Goal: Navigation & Orientation: Find specific page/section

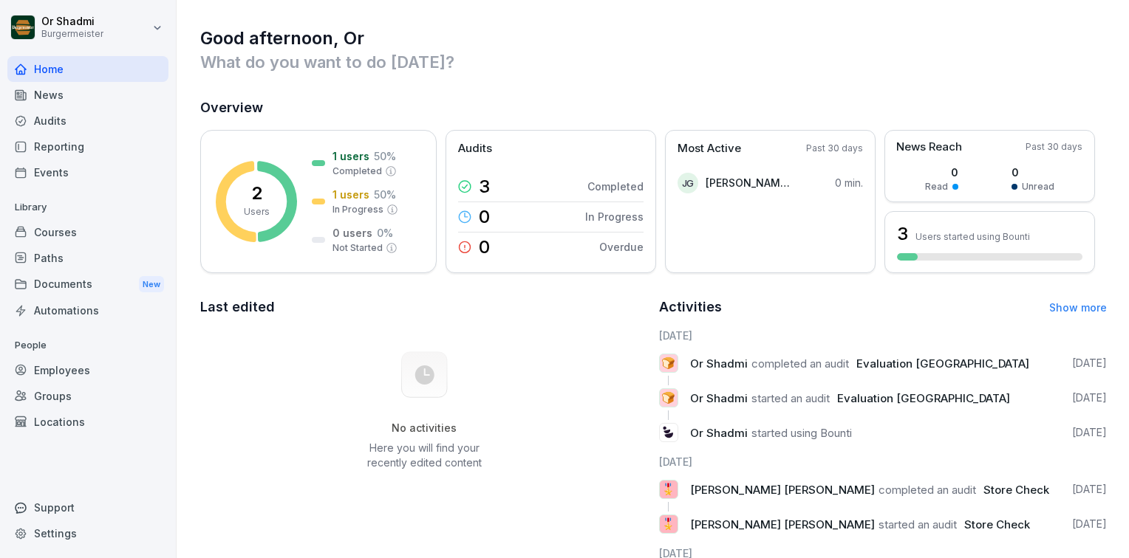
click at [68, 529] on div "Settings" at bounding box center [87, 534] width 161 height 26
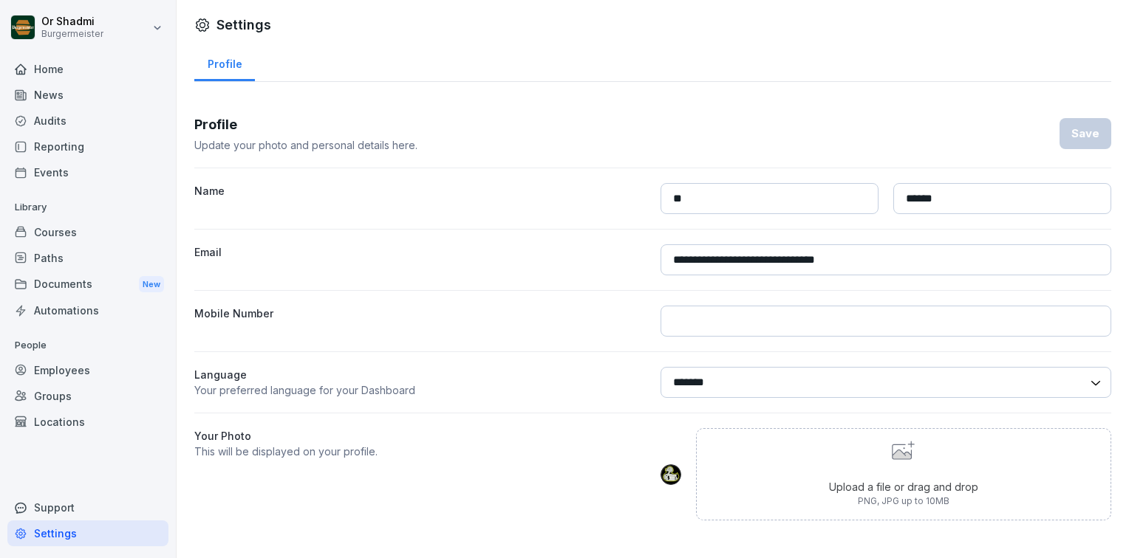
click at [89, 370] on div "Employees" at bounding box center [87, 371] width 161 height 26
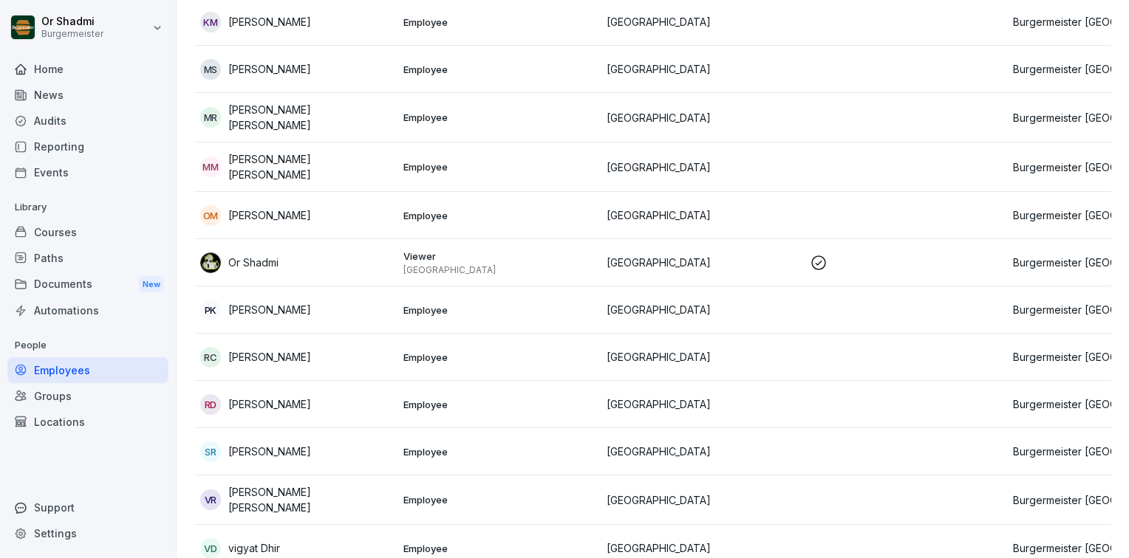
scroll to position [886, 0]
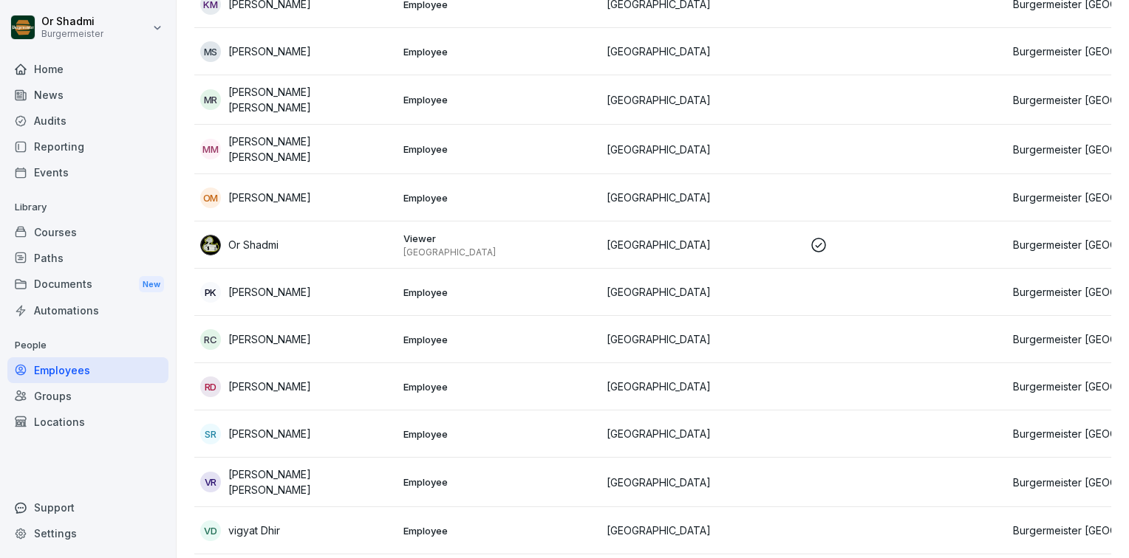
click at [714, 369] on td "[GEOGRAPHIC_DATA]" at bounding box center [702, 386] width 203 height 47
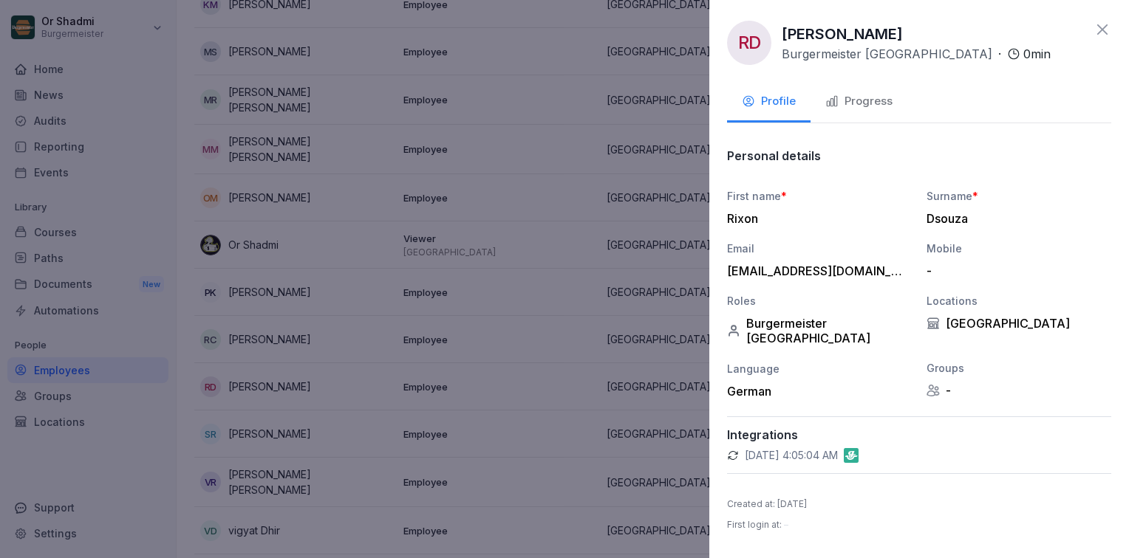
click at [841, 108] on div "Progress" at bounding box center [858, 101] width 67 height 17
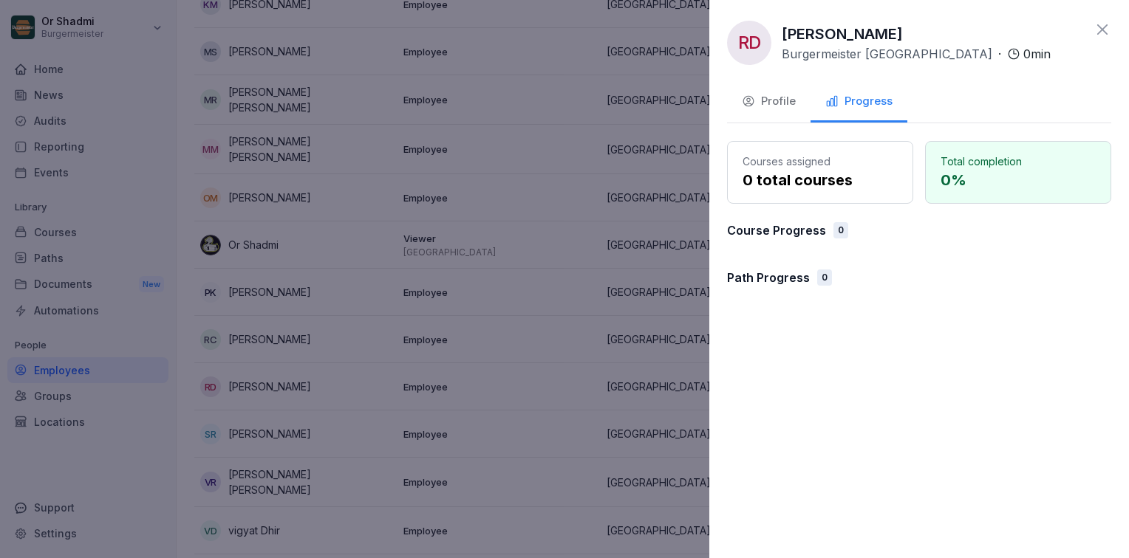
click at [746, 106] on icon "button" at bounding box center [748, 101] width 13 height 13
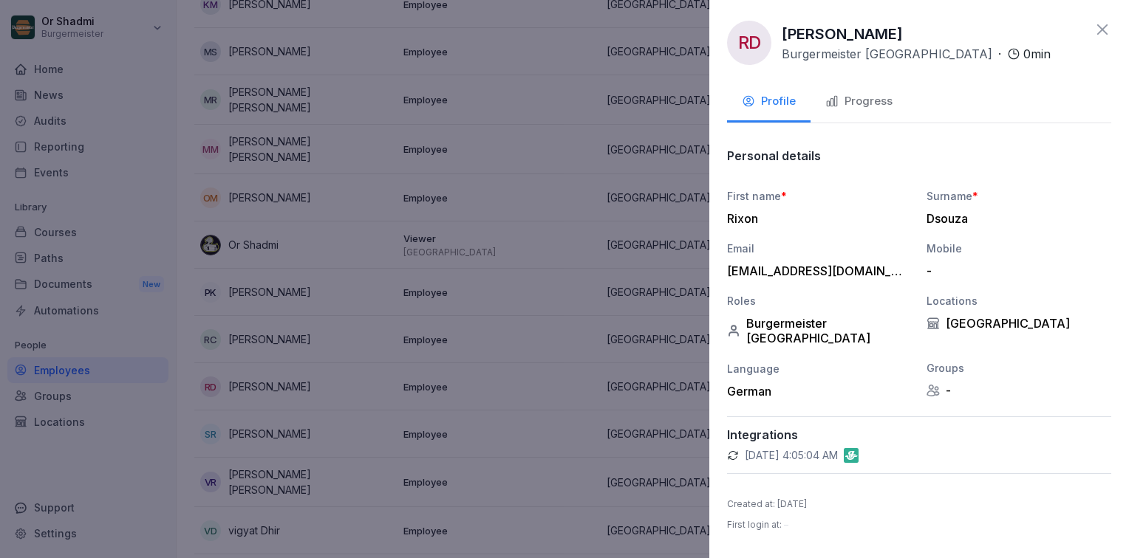
click at [1108, 21] on icon at bounding box center [1102, 30] width 18 height 18
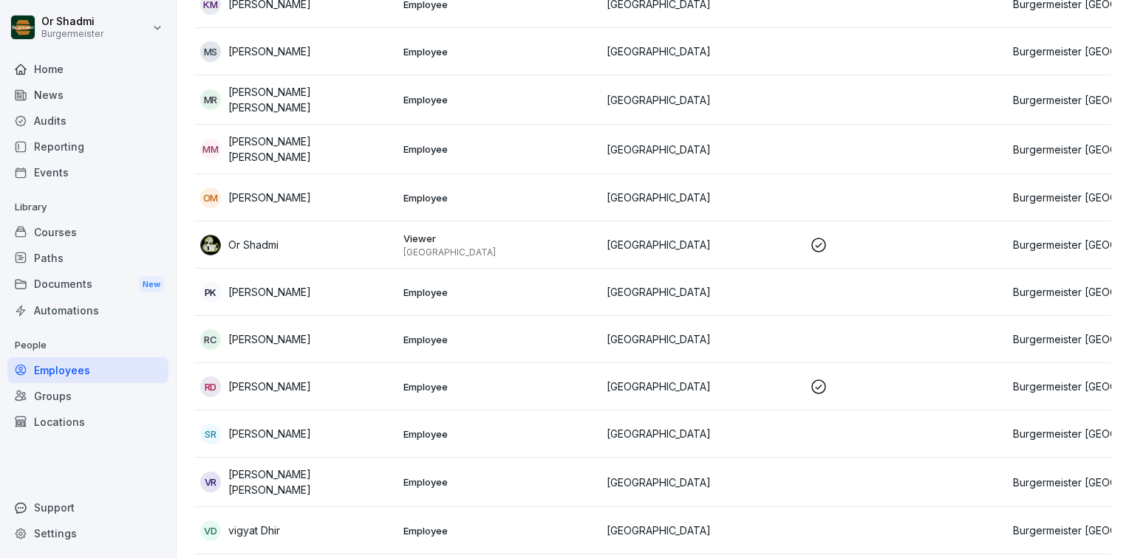
click at [124, 229] on div "Courses" at bounding box center [87, 232] width 161 height 26
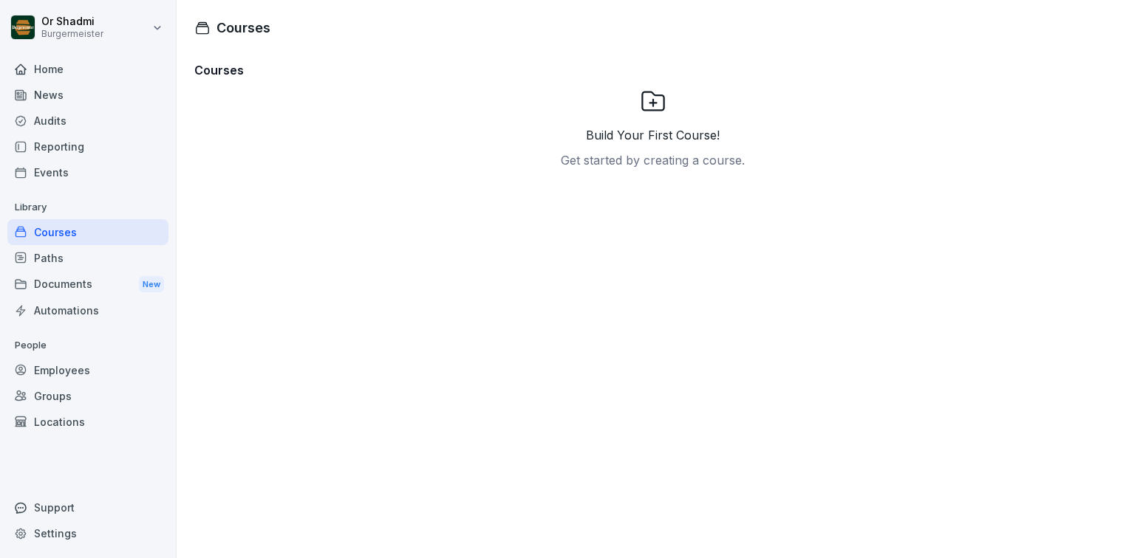
click at [91, 112] on div "Audits" at bounding box center [87, 121] width 161 height 26
click at [73, 117] on div "Audits" at bounding box center [87, 121] width 161 height 26
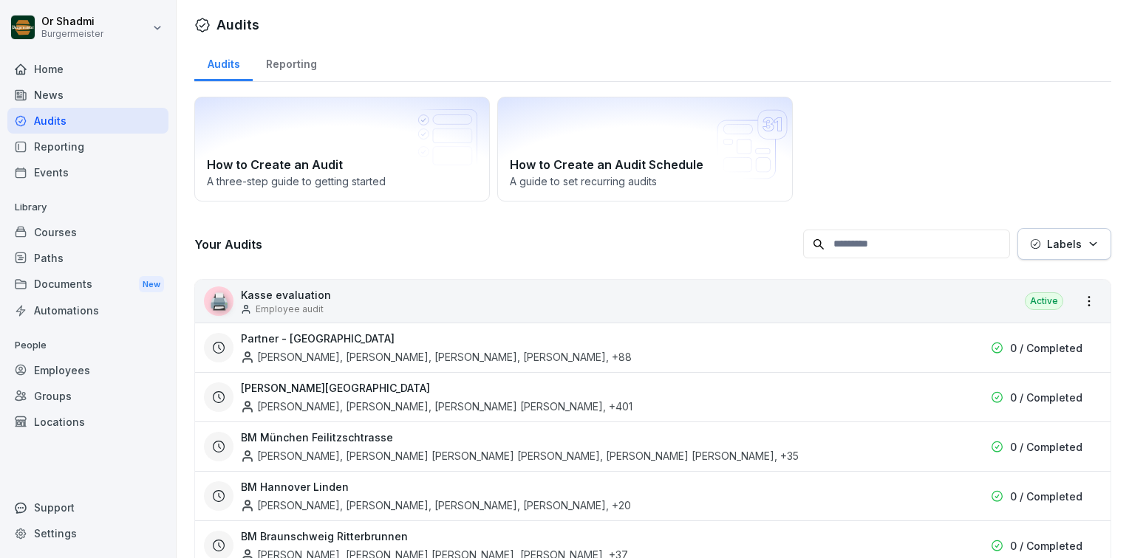
click at [63, 143] on div "Reporting" at bounding box center [87, 147] width 161 height 26
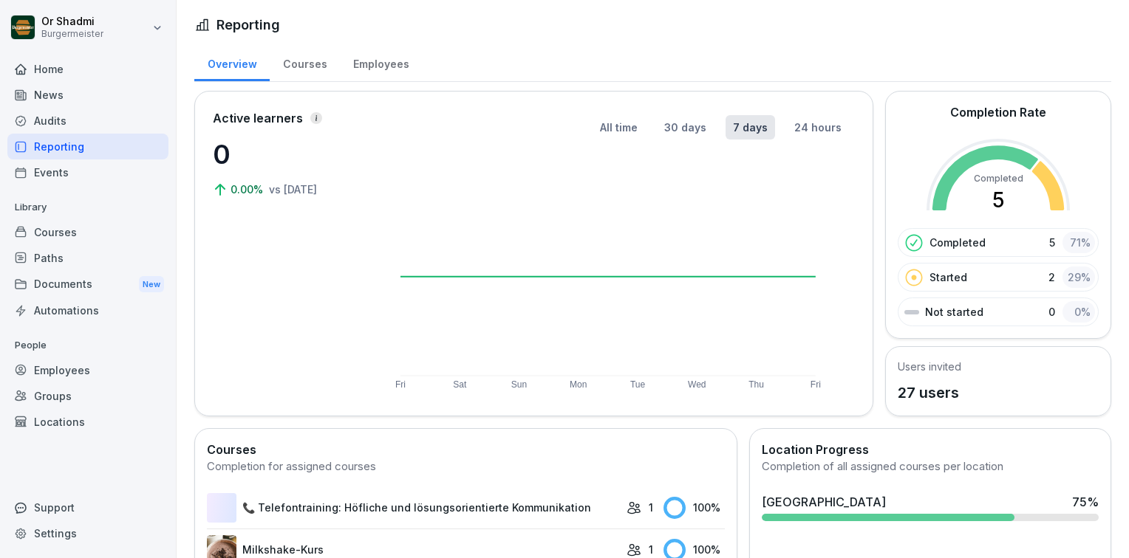
click at [305, 66] on div "Courses" at bounding box center [305, 63] width 70 height 38
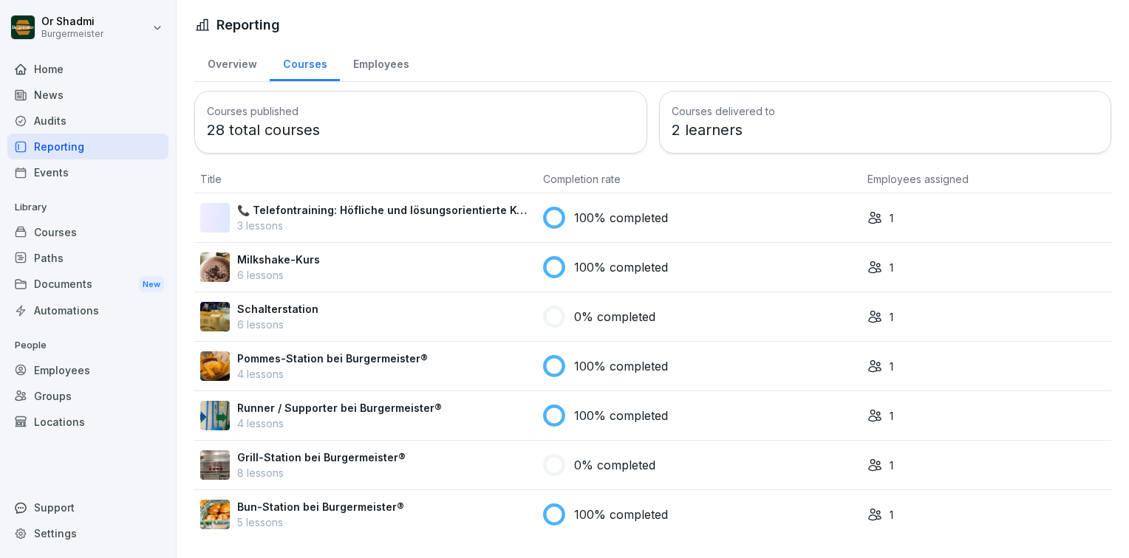
scroll to position [3, 0]
click at [66, 123] on div "Audits" at bounding box center [87, 121] width 161 height 26
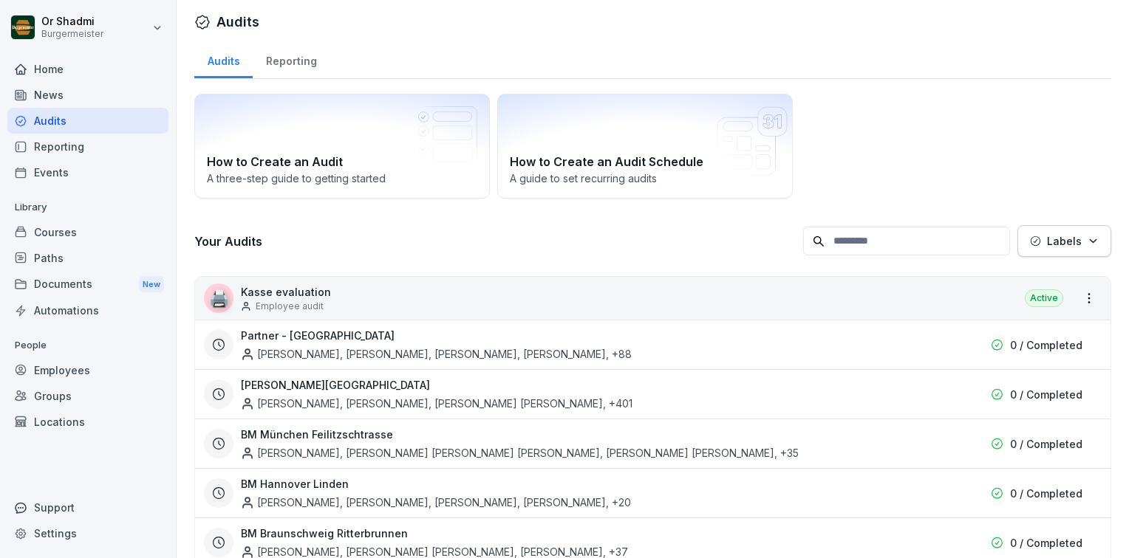
click at [59, 151] on div "Reporting" at bounding box center [87, 147] width 161 height 26
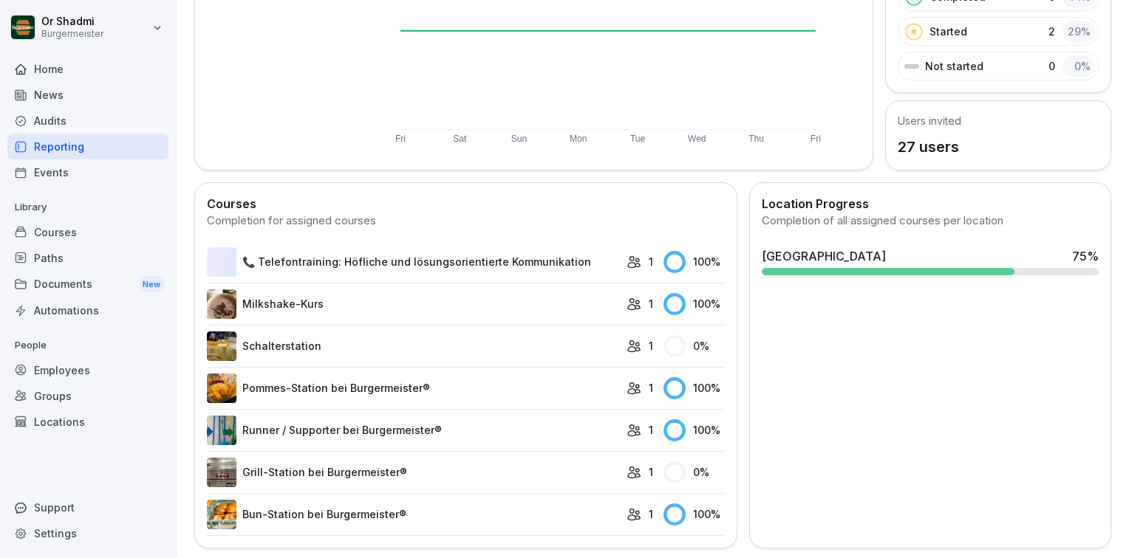
scroll to position [256, 0]
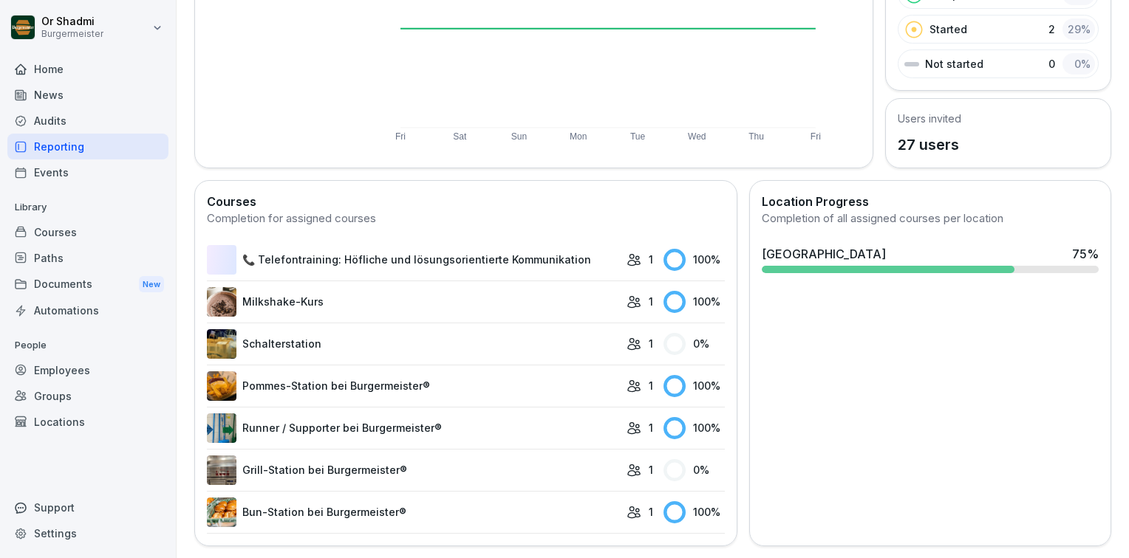
click at [52, 238] on div "Courses" at bounding box center [87, 232] width 161 height 26
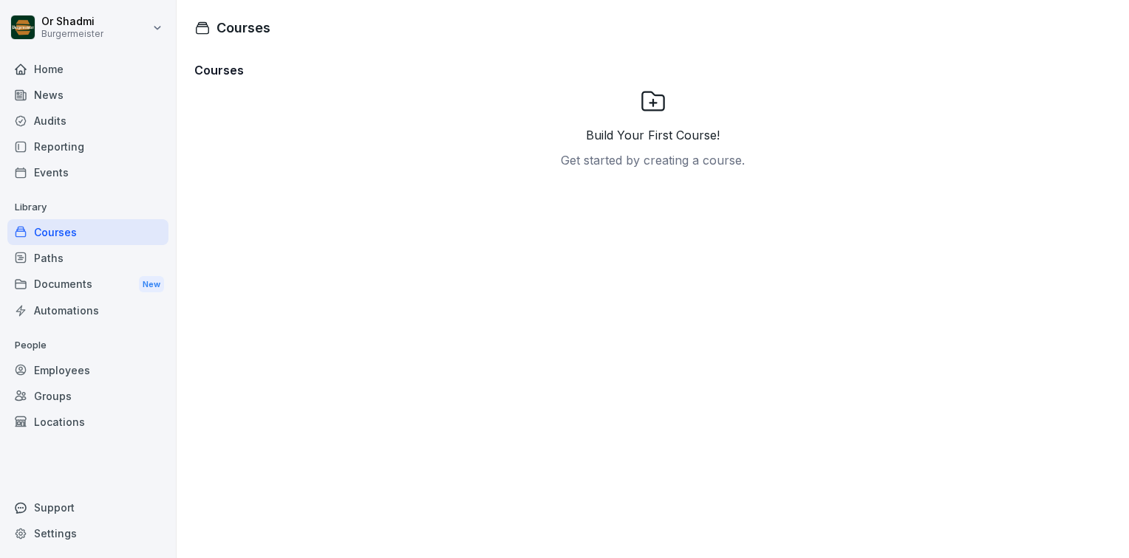
click at [71, 78] on div "Home" at bounding box center [87, 69] width 161 height 26
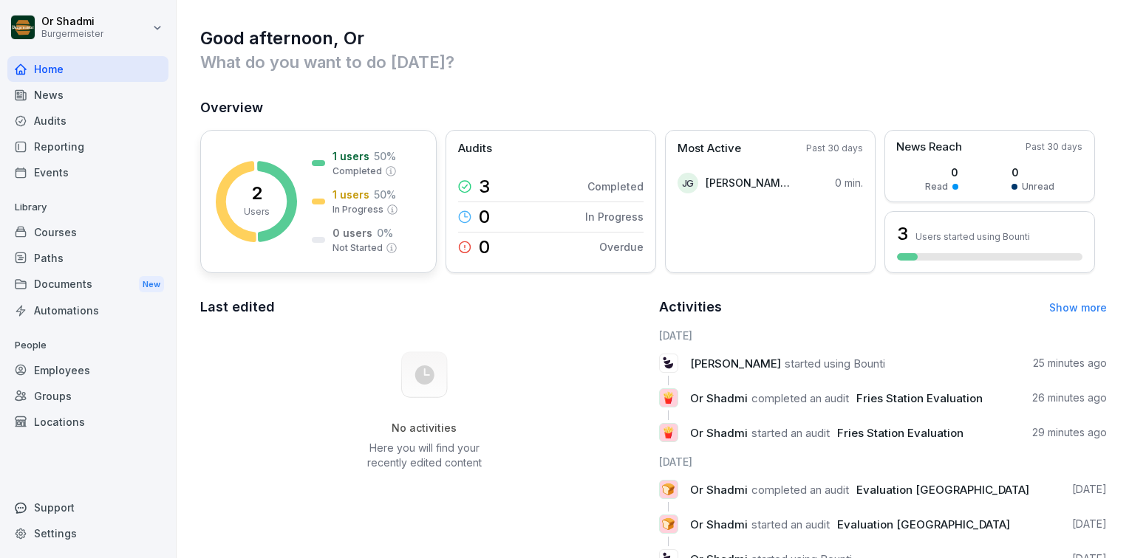
click at [245, 202] on div "2 Users" at bounding box center [257, 202] width 26 height 34
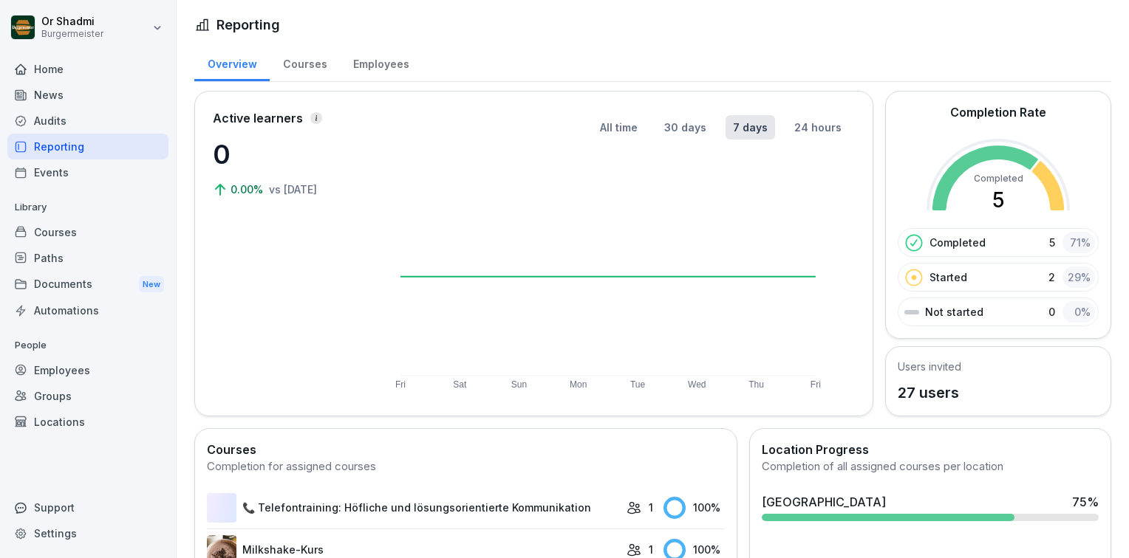
click at [298, 66] on div "Courses" at bounding box center [305, 63] width 70 height 38
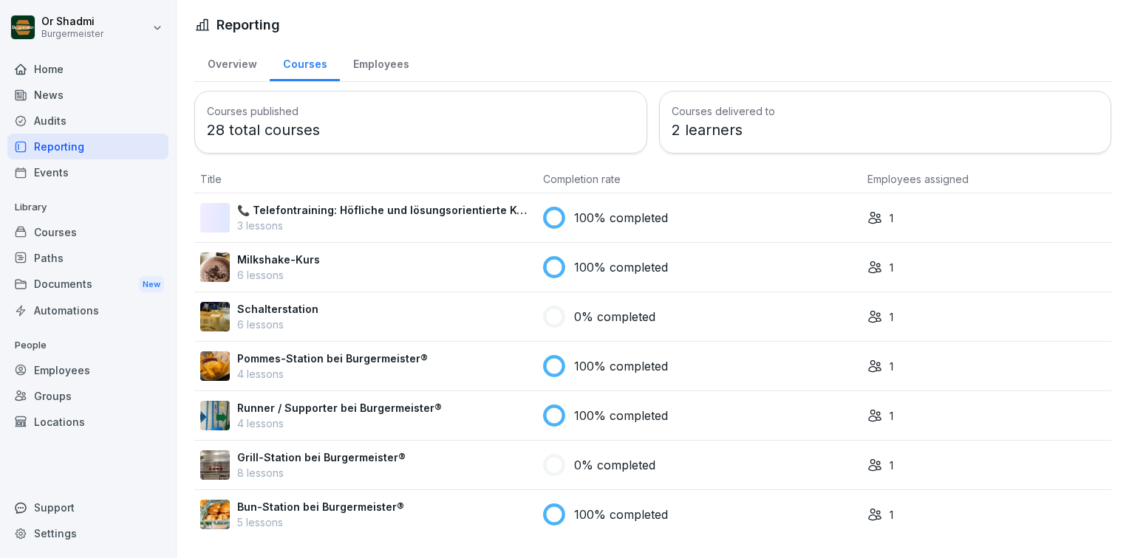
click at [356, 66] on div "Employees" at bounding box center [381, 63] width 82 height 38
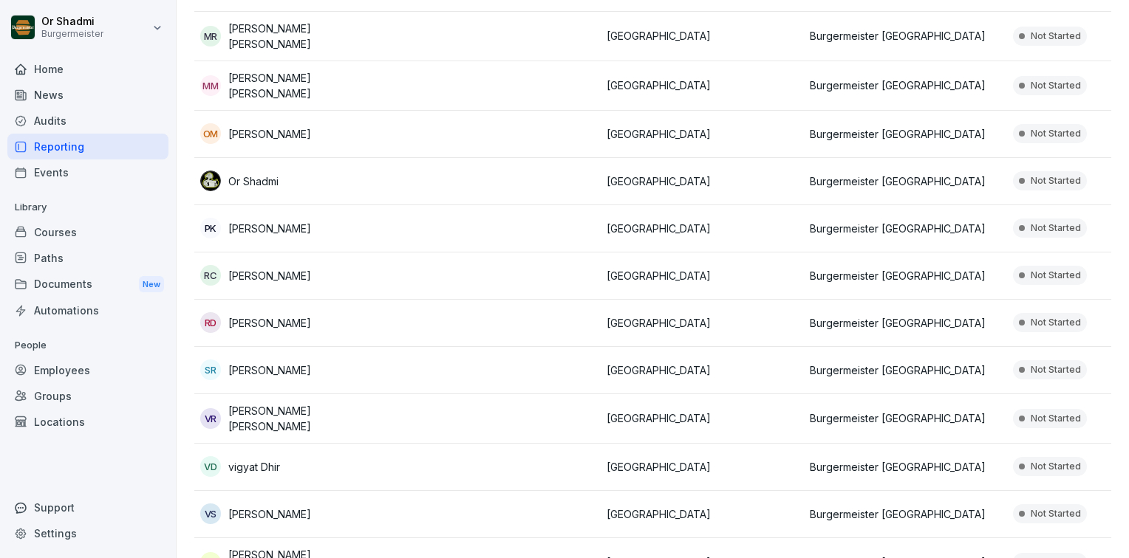
scroll to position [960, 0]
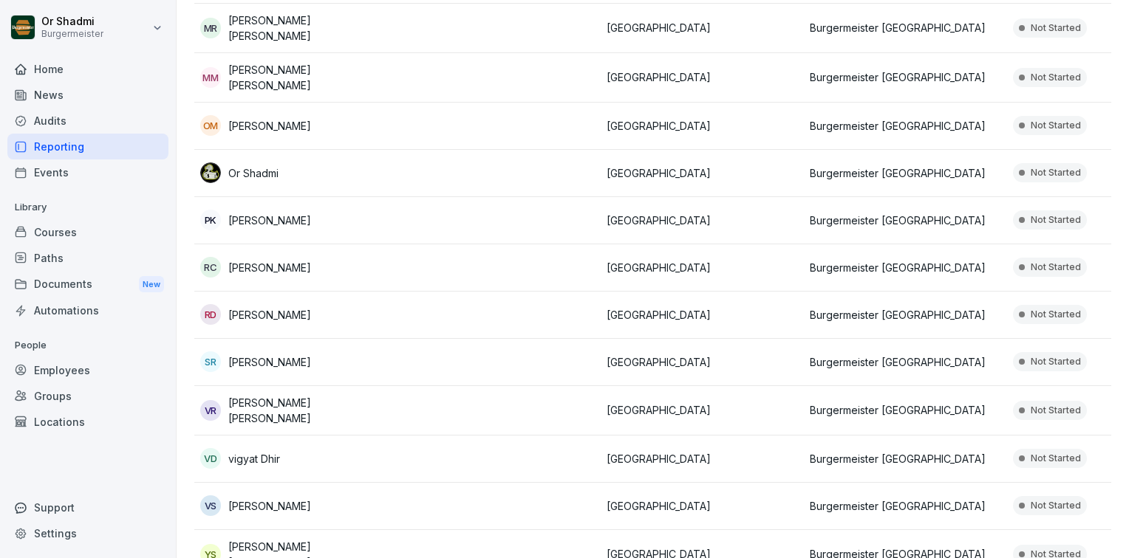
click at [310, 304] on div "RD Rixon Dsouza" at bounding box center [295, 314] width 191 height 21
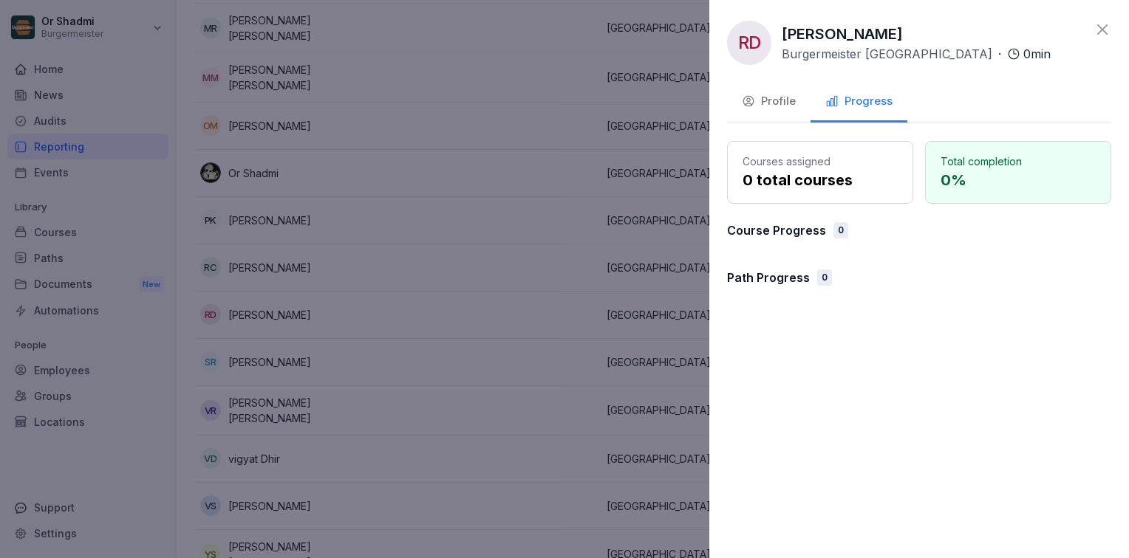
click at [771, 100] on div "Profile" at bounding box center [769, 101] width 54 height 17
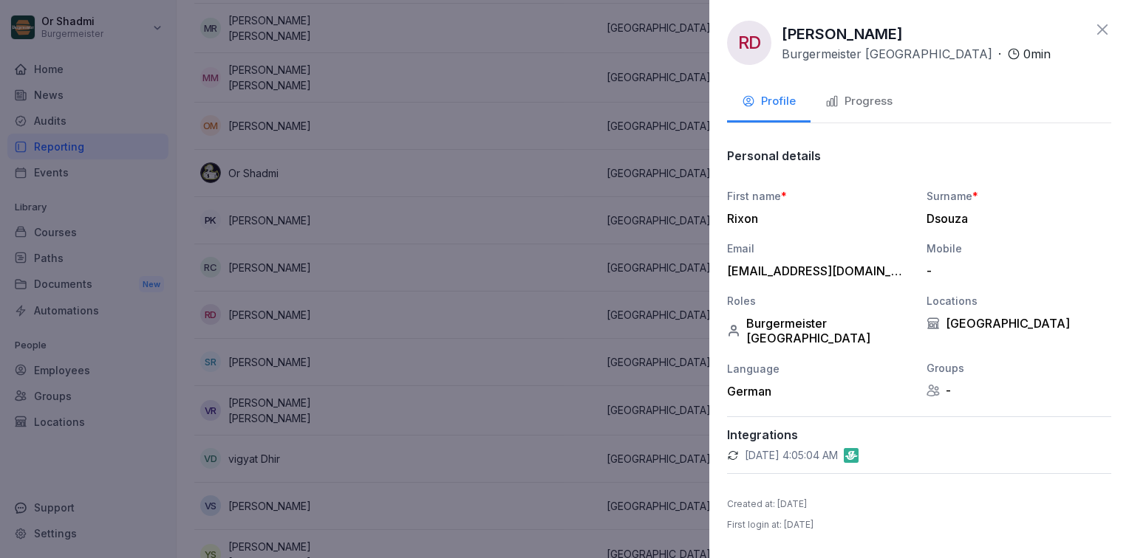
click at [1114, 27] on div "RD Rixon Dsouza Burgermeister Eberswalder · 0 min Profile Progress Personal det…" at bounding box center [919, 279] width 420 height 558
click at [1104, 28] on icon at bounding box center [1102, 29] width 10 height 10
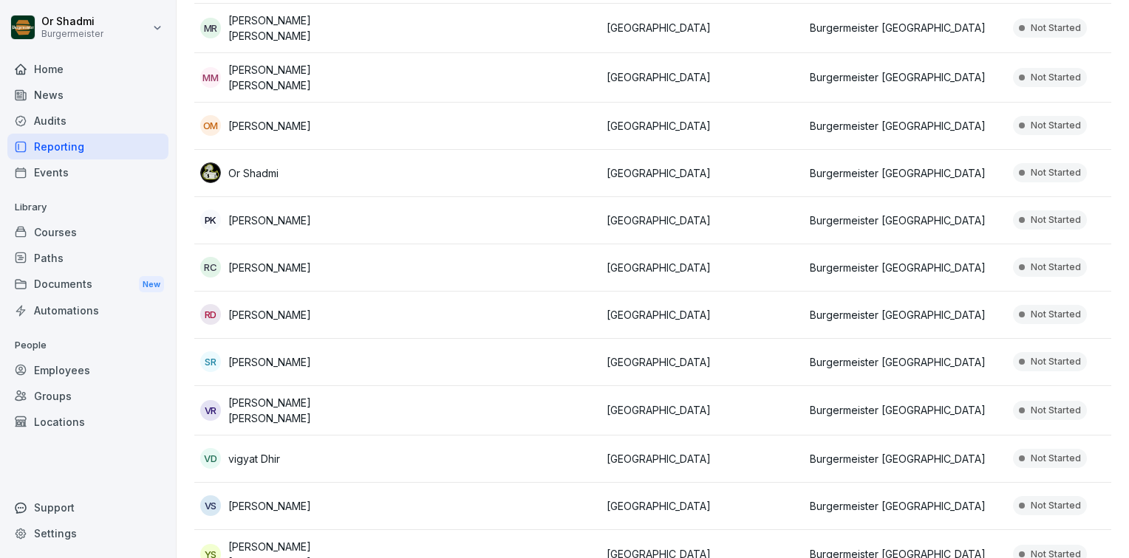
click at [50, 250] on div "Paths" at bounding box center [87, 258] width 161 height 26
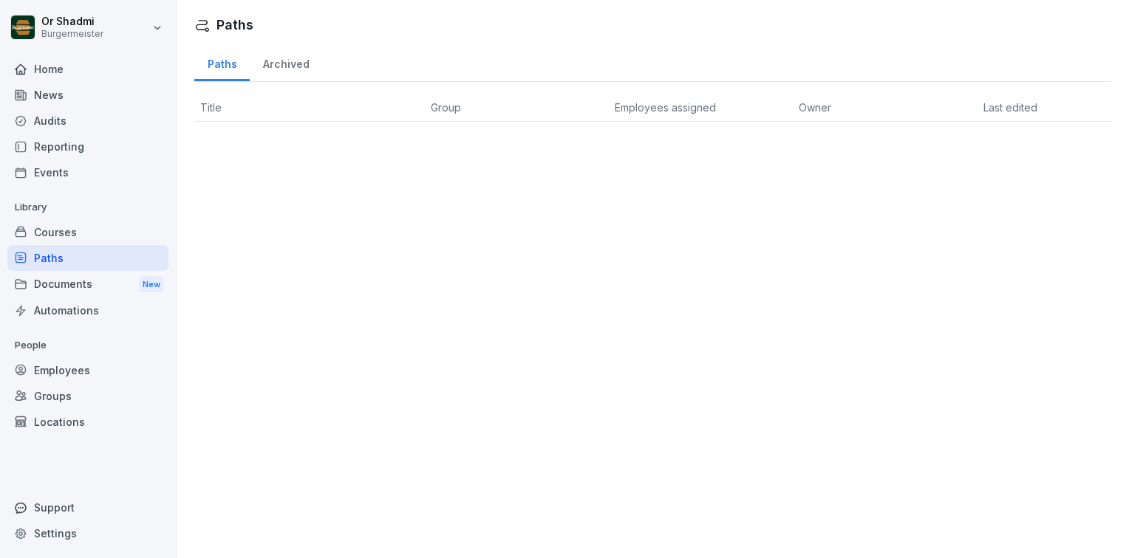
click at [233, 95] on th "Title" at bounding box center [309, 108] width 230 height 28
click at [273, 66] on div "Archived" at bounding box center [286, 63] width 72 height 38
click at [223, 64] on div "Paths" at bounding box center [221, 63] width 55 height 38
click at [83, 237] on div "Courses" at bounding box center [87, 232] width 161 height 26
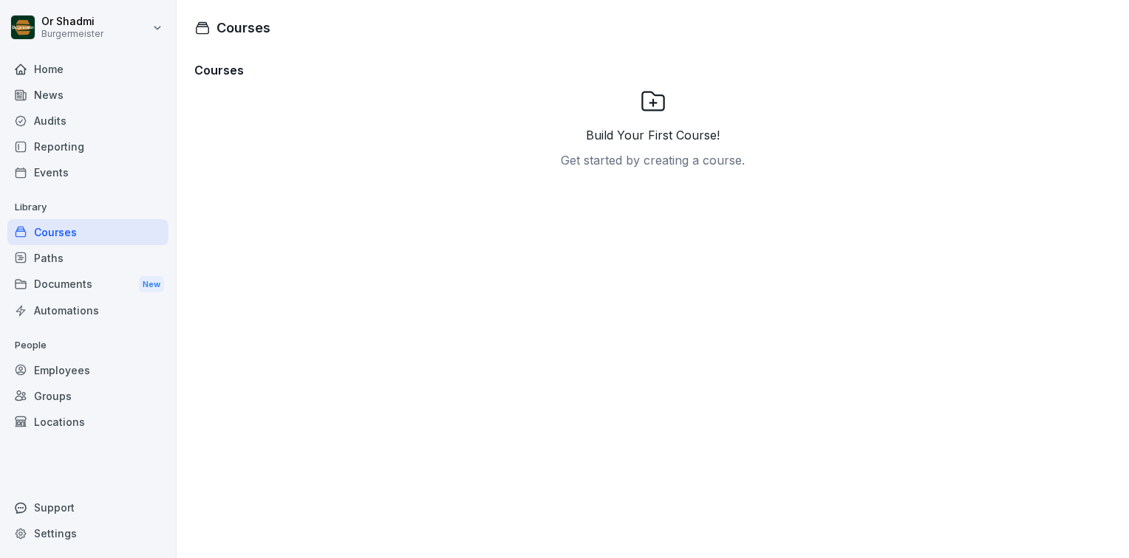
click at [703, 124] on div "Build Your First Course! Get started by creating a course." at bounding box center [653, 191] width 207 height 207
drag, startPoint x: 638, startPoint y: 103, endPoint x: 637, endPoint y: 137, distance: 34.0
click at [640, 103] on icon at bounding box center [653, 101] width 27 height 27
click at [635, 143] on p "Build Your First Course!" at bounding box center [653, 135] width 134 height 18
click at [617, 166] on p "Get started by creating a course." at bounding box center [653, 160] width 184 height 18
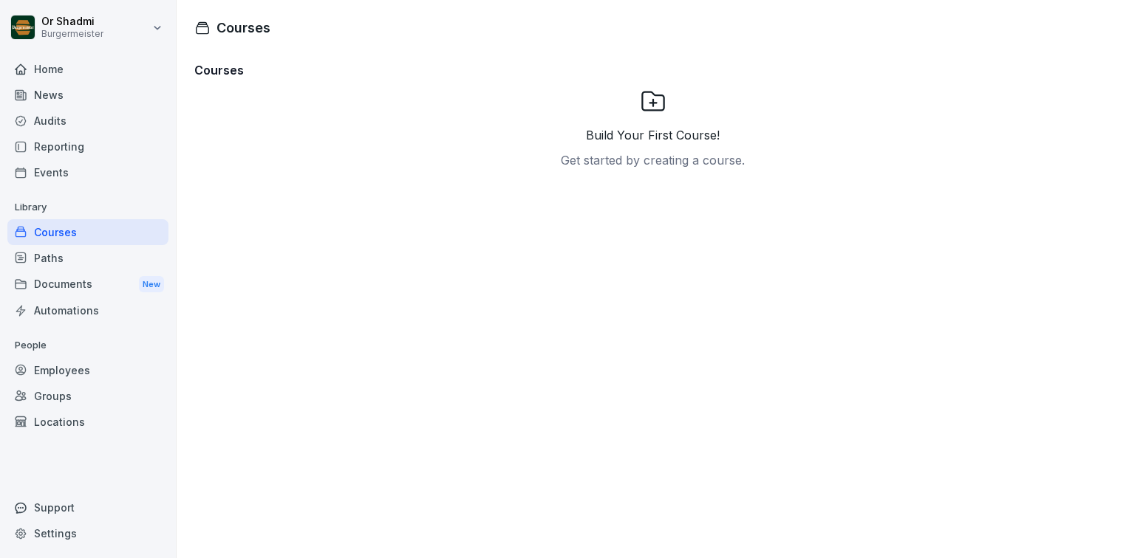
click at [90, 123] on div "Audits" at bounding box center [87, 121] width 161 height 26
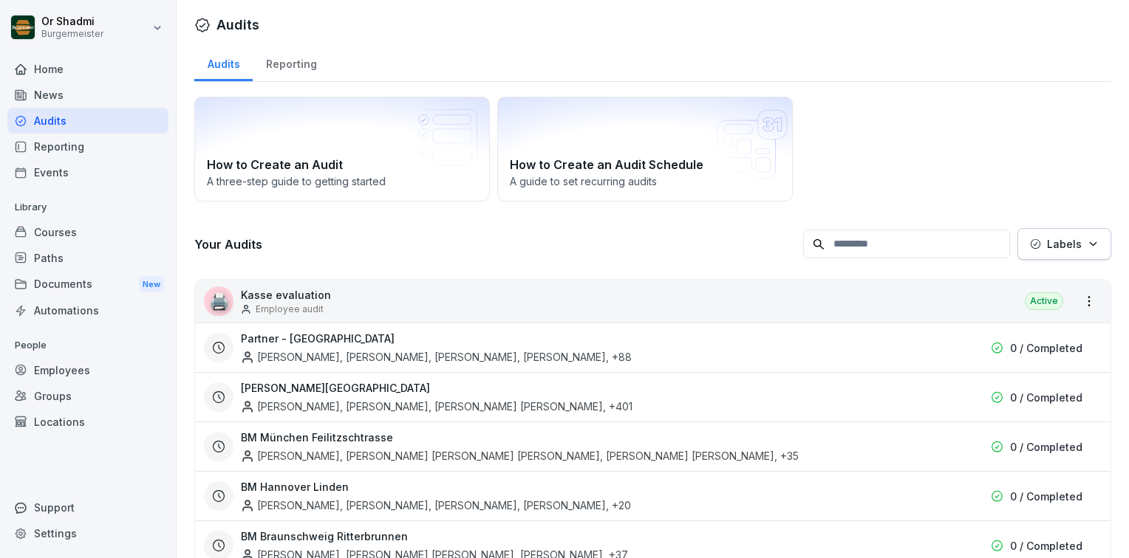
click at [62, 400] on div "Groups" at bounding box center [87, 396] width 161 height 26
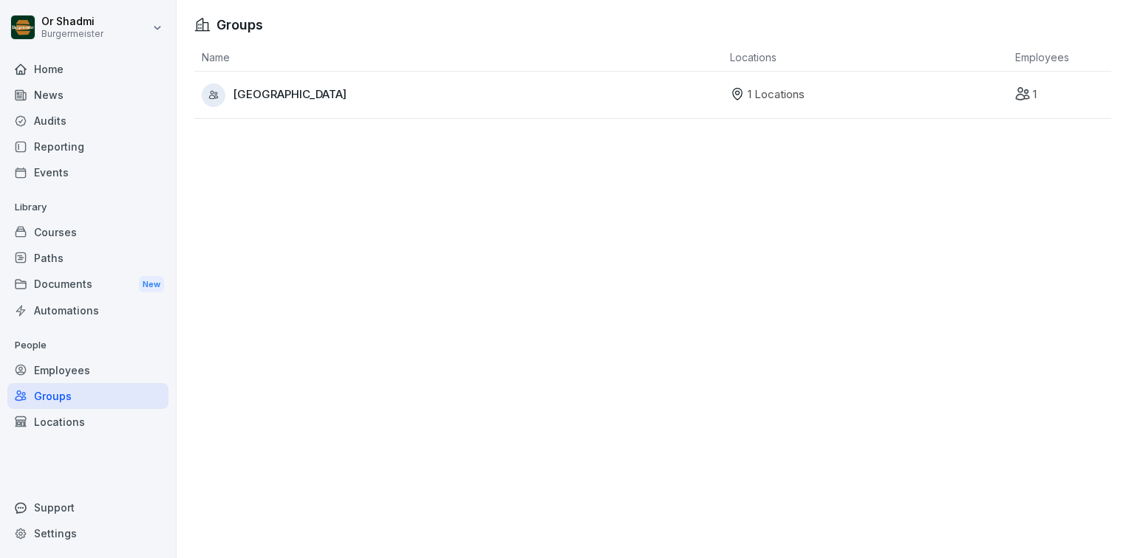
click at [240, 100] on span "[GEOGRAPHIC_DATA]" at bounding box center [290, 94] width 114 height 17
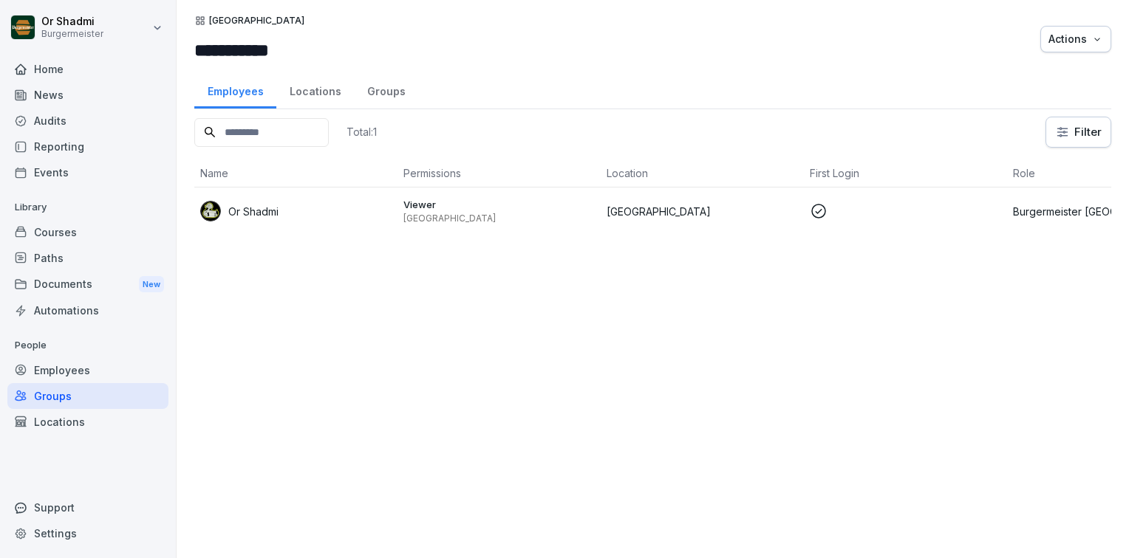
click at [302, 100] on div "Locations" at bounding box center [315, 90] width 78 height 38
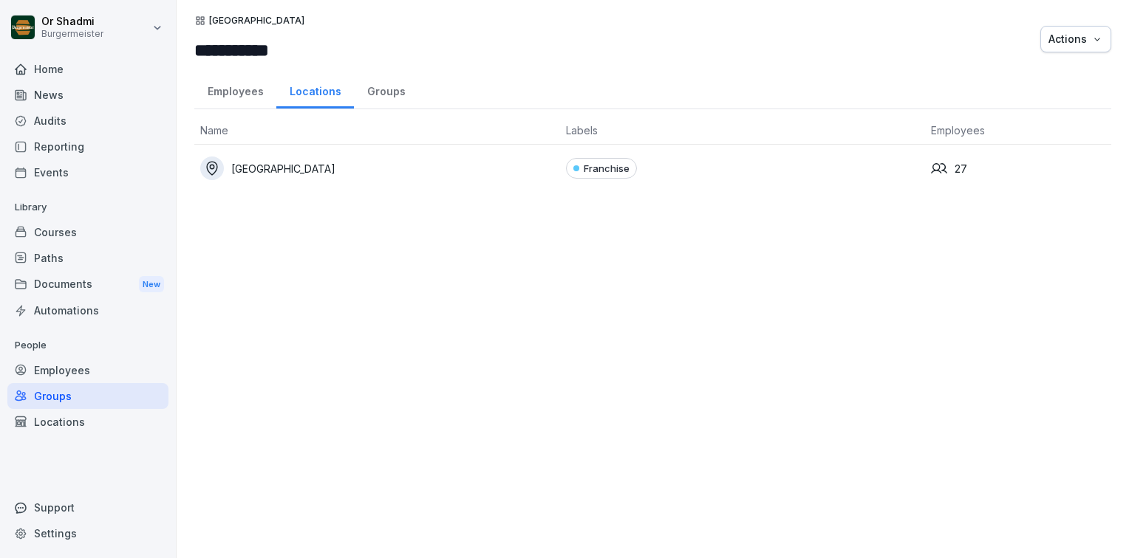
click at [372, 91] on div "Groups" at bounding box center [386, 90] width 64 height 38
click at [295, 92] on div "Locations" at bounding box center [315, 90] width 78 height 38
click at [469, 174] on div "[GEOGRAPHIC_DATA]" at bounding box center [377, 169] width 354 height 24
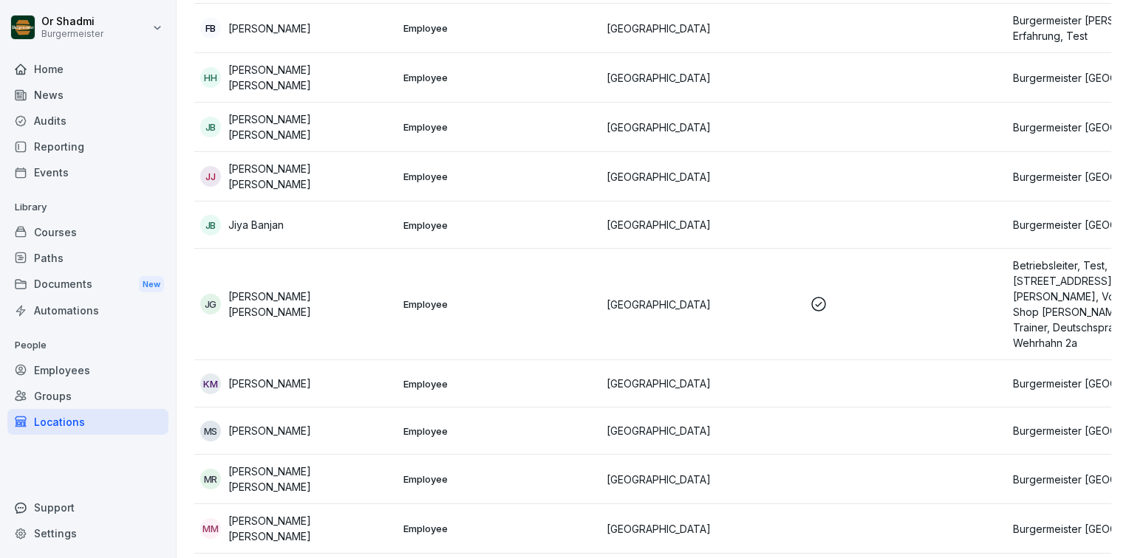
scroll to position [74, 0]
